Goal: Task Accomplishment & Management: Manage account settings

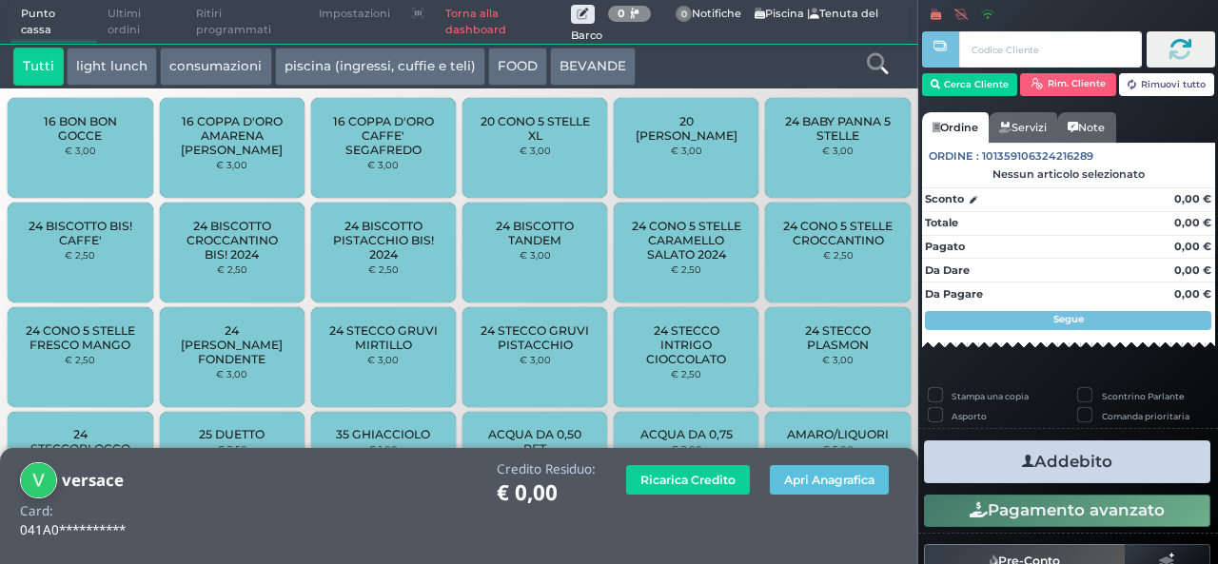
click at [217, 502] on div "Credito Residuo: € 0,00 Ricarica Credito Apri Anagrafica" at bounding box center [542, 487] width 733 height 49
click at [874, 484] on button "Apri Anagrafica" at bounding box center [829, 480] width 119 height 30
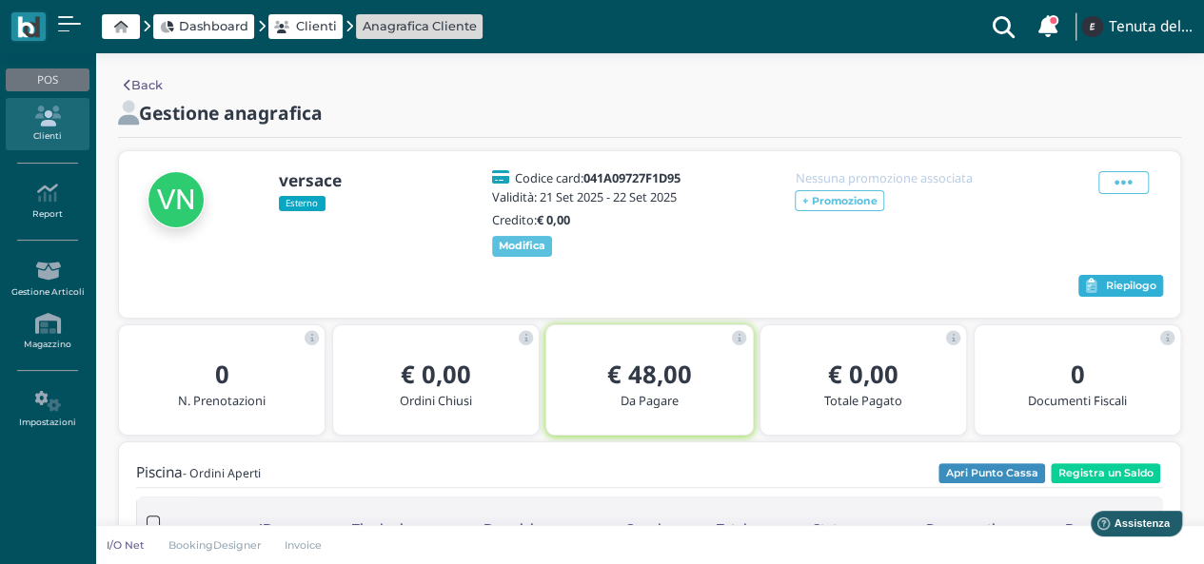
click at [1140, 287] on span "Riepilogo" at bounding box center [1131, 286] width 50 height 13
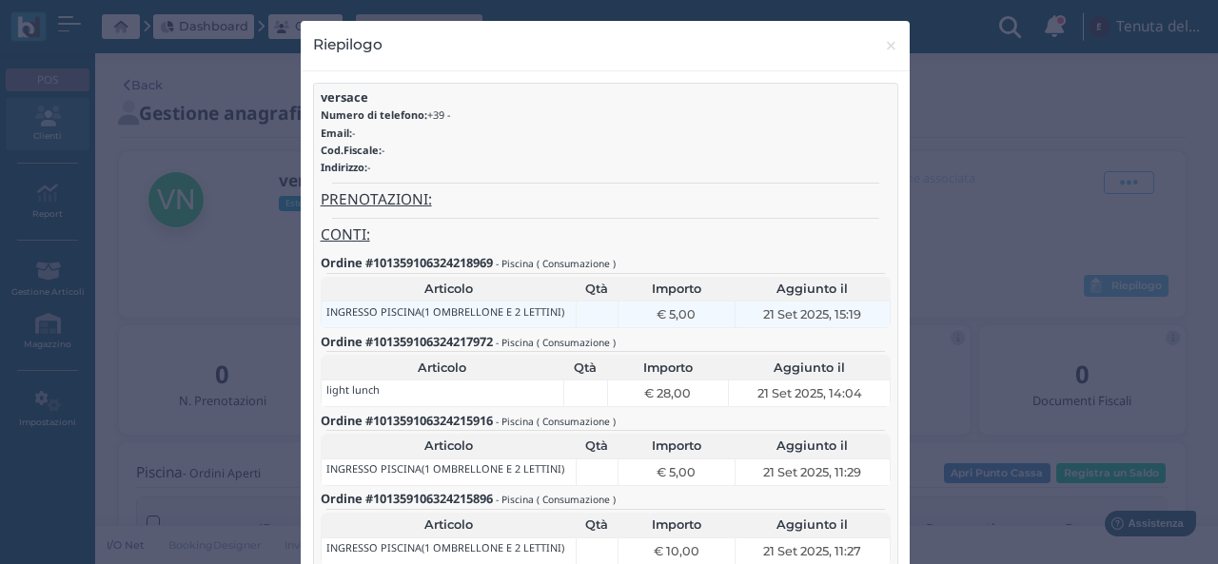
scroll to position [237, 0]
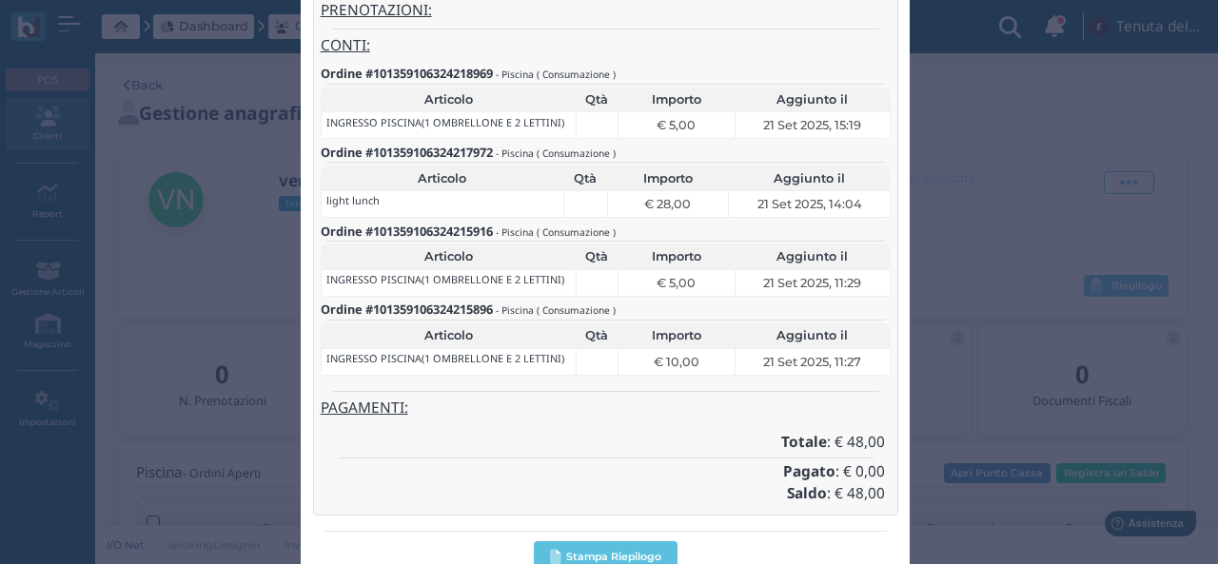
click at [551, 486] on h4 "Saldo : € 48,00" at bounding box center [605, 494] width 559 height 16
click at [553, 542] on button "Stampa Riepilogo" at bounding box center [606, 556] width 144 height 31
click at [915, 418] on div "Riepilogo × close versace Numero di telefono: +39 - Email: - Cod.Fiscale: - Ind…" at bounding box center [609, 282] width 1218 height 564
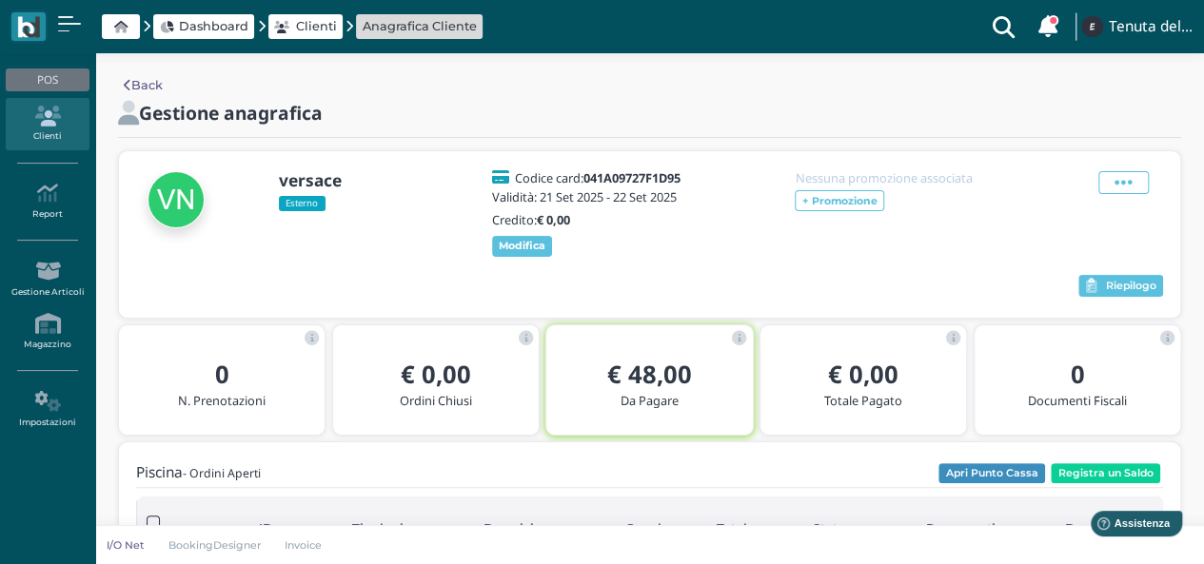
click at [730, 273] on div at bounding box center [607, 286] width 942 height 29
click at [1056, 473] on button "Registra un Saldo" at bounding box center [1105, 473] width 109 height 21
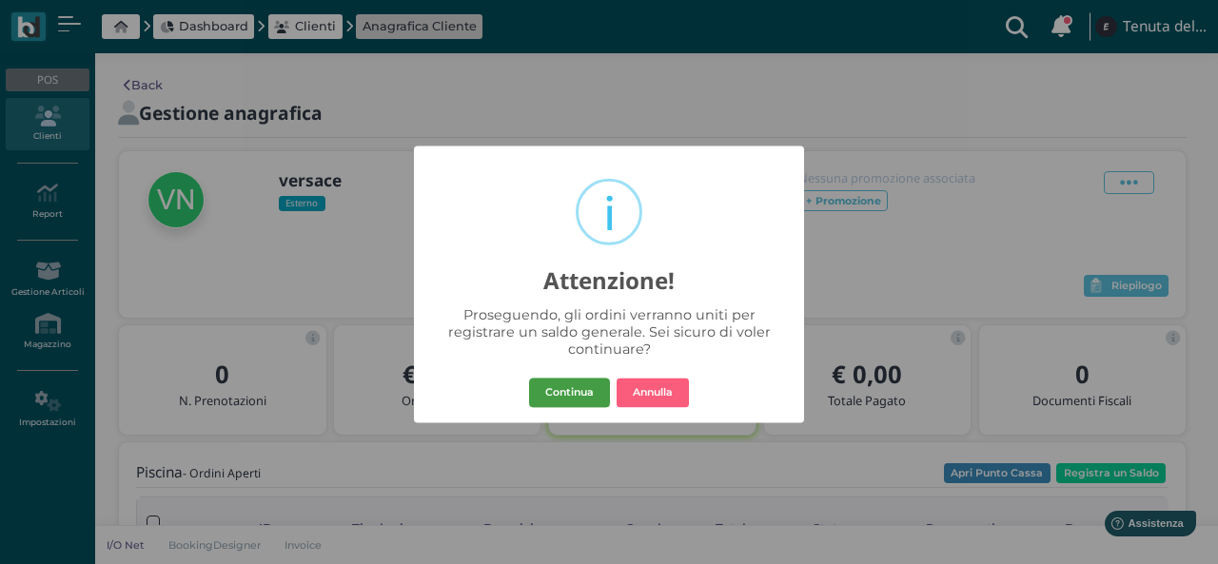
click at [560, 394] on button "Continua" at bounding box center [569, 393] width 81 height 30
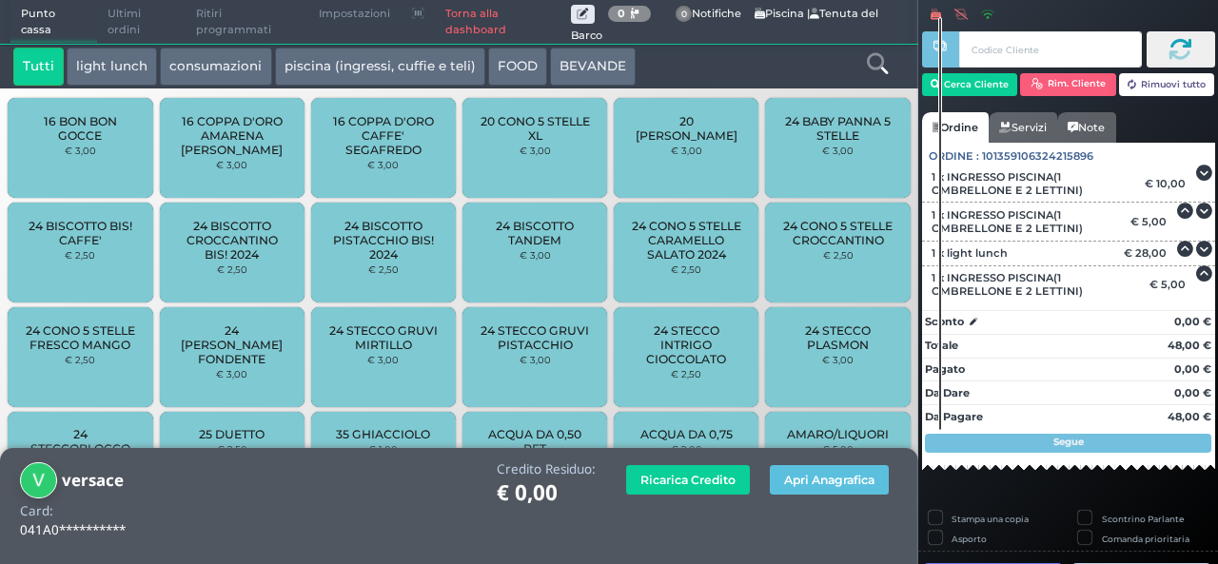
scroll to position [168, 0]
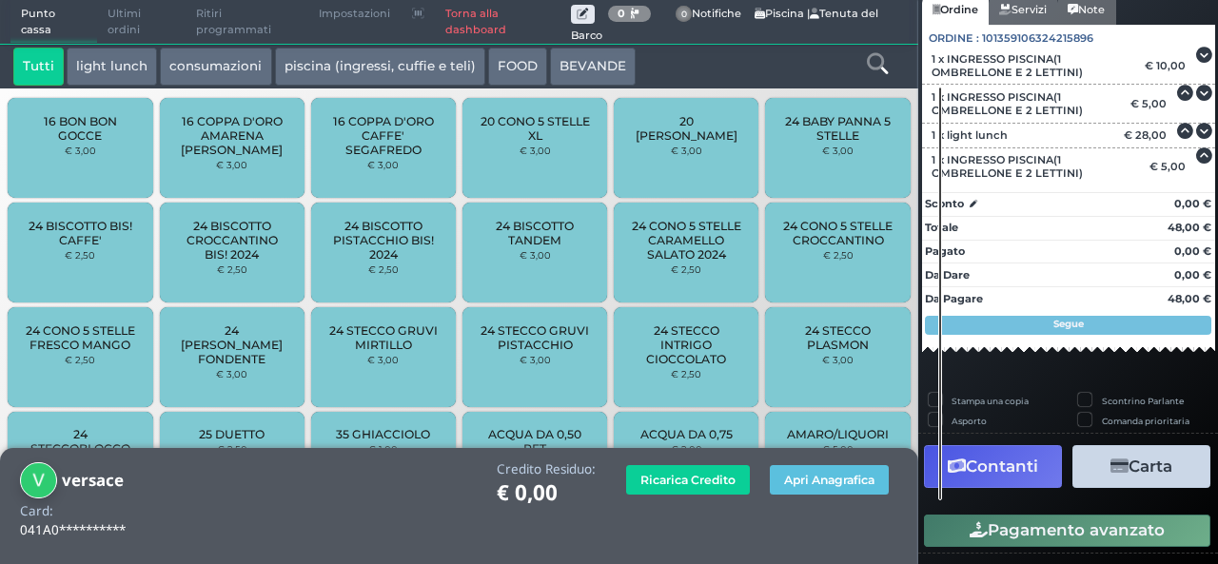
click at [1117, 452] on button "Carta" at bounding box center [1142, 466] width 138 height 43
